Goal: Use online tool/utility: Utilize a website feature to perform a specific function

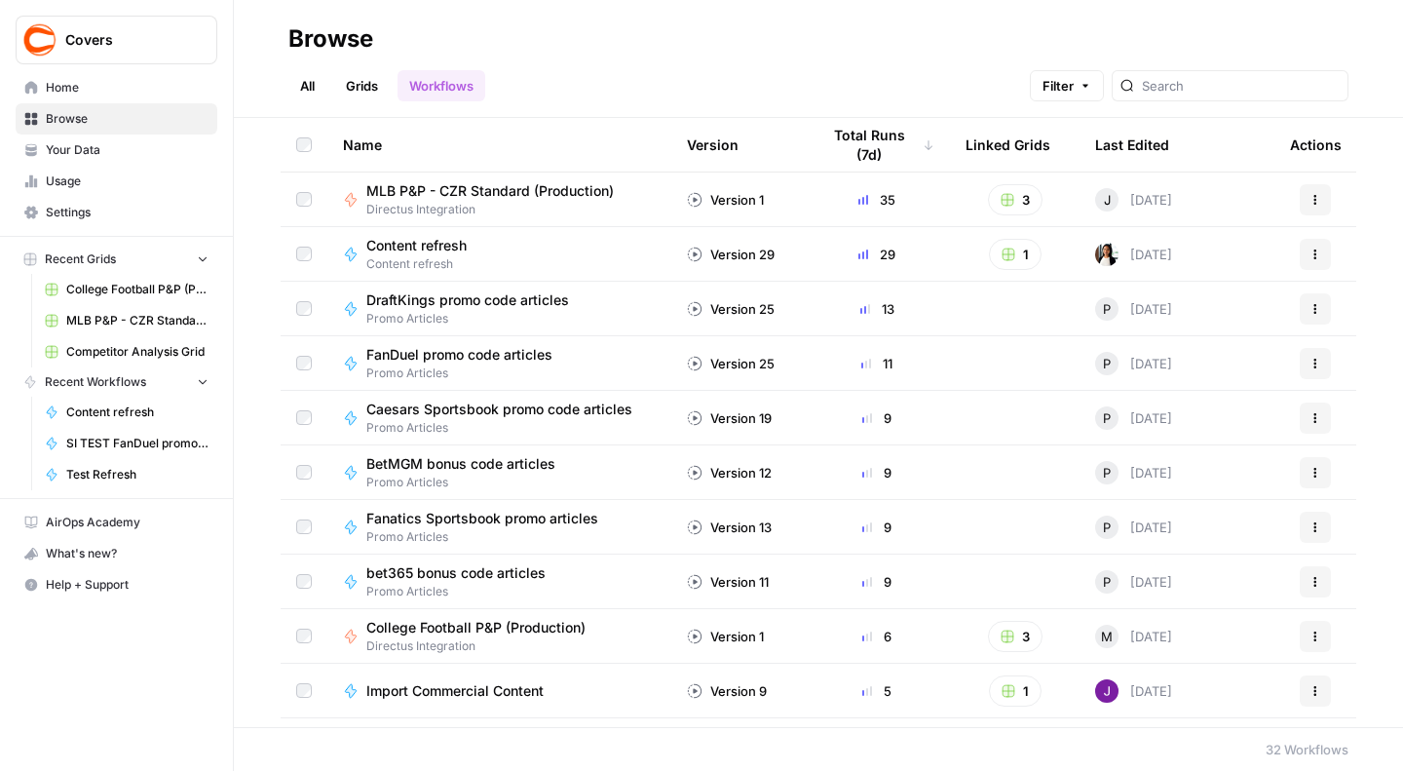
click at [523, 189] on span "MLB P&P - CZR Standard (Production)" at bounding box center [489, 190] width 247 height 19
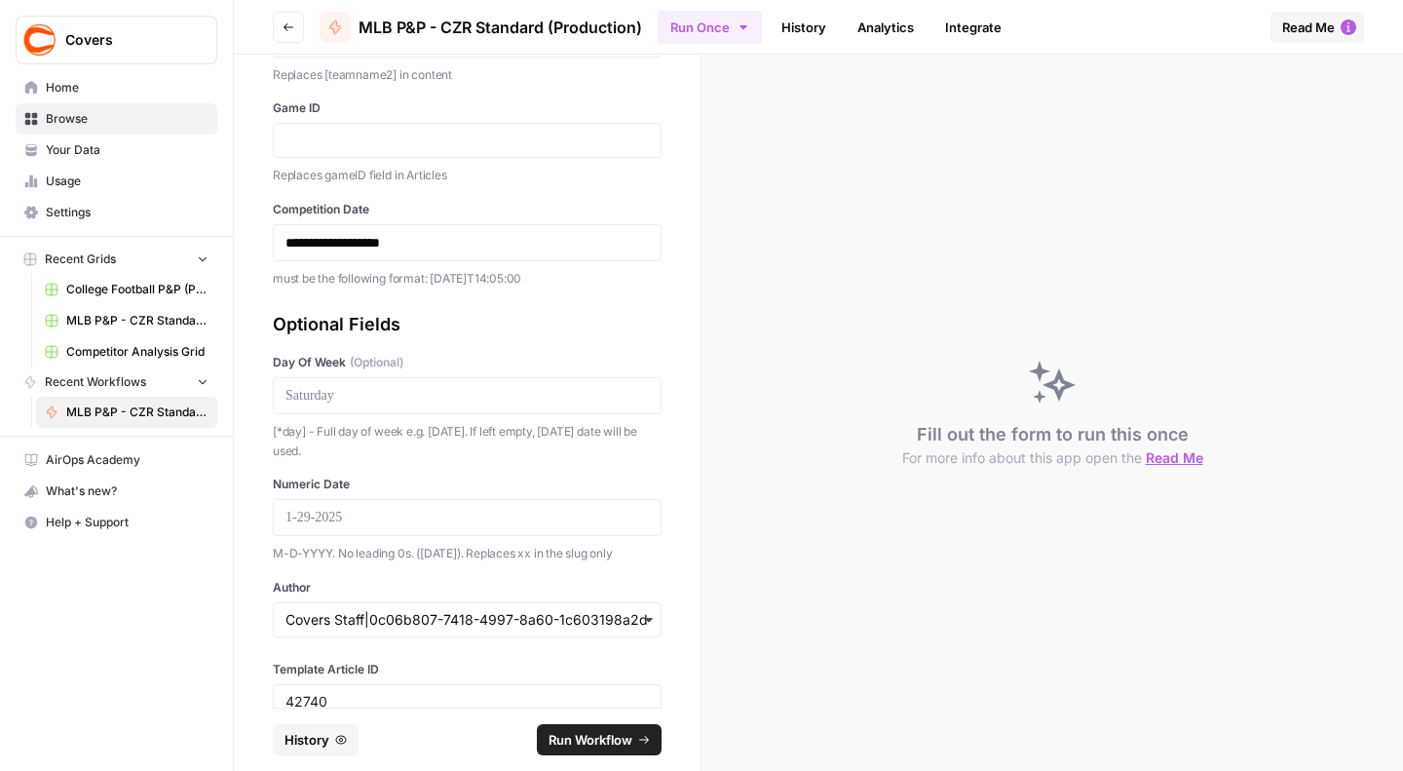
scroll to position [301, 0]
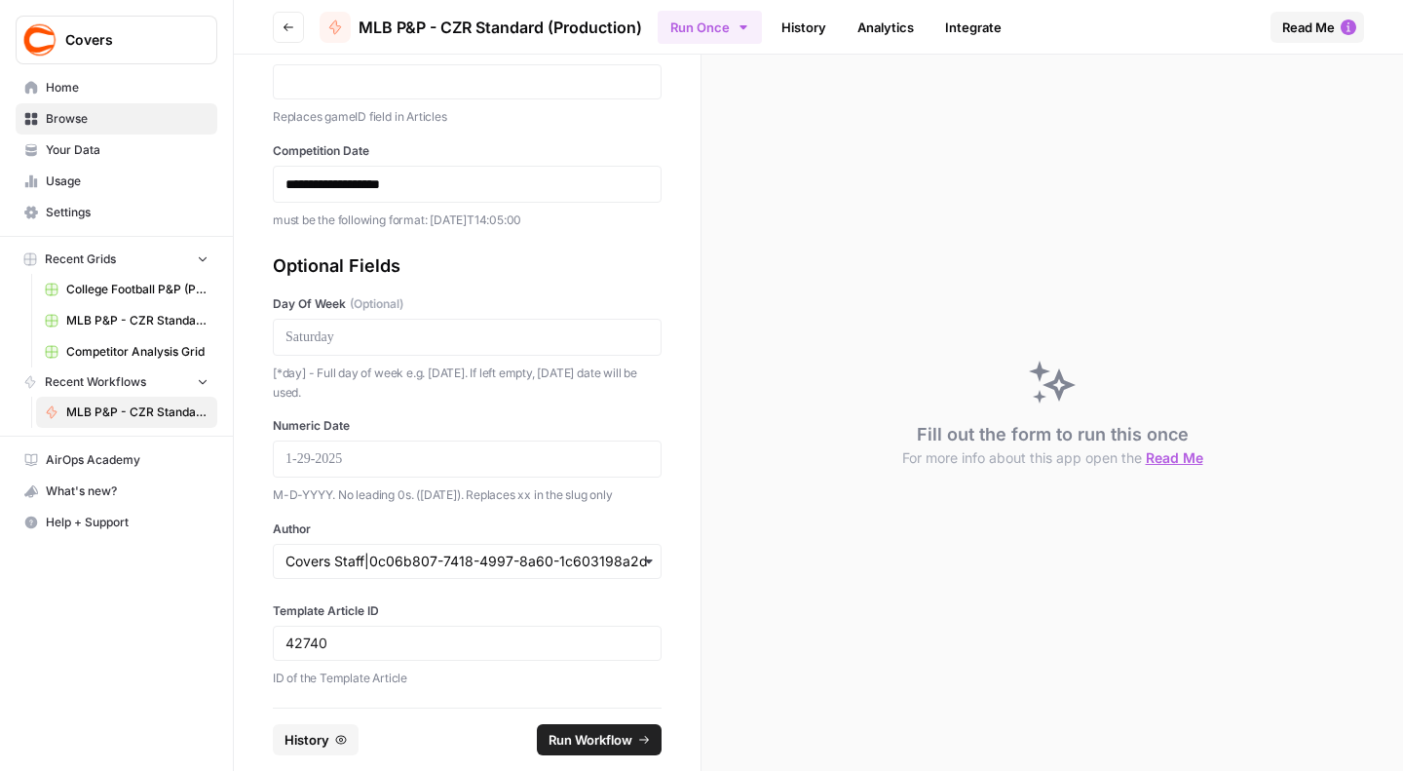
click at [352, 655] on div "42740" at bounding box center [467, 643] width 389 height 35
click at [353, 638] on input "42740" at bounding box center [466, 643] width 363 height 18
